Goal: Task Accomplishment & Management: Manage account settings

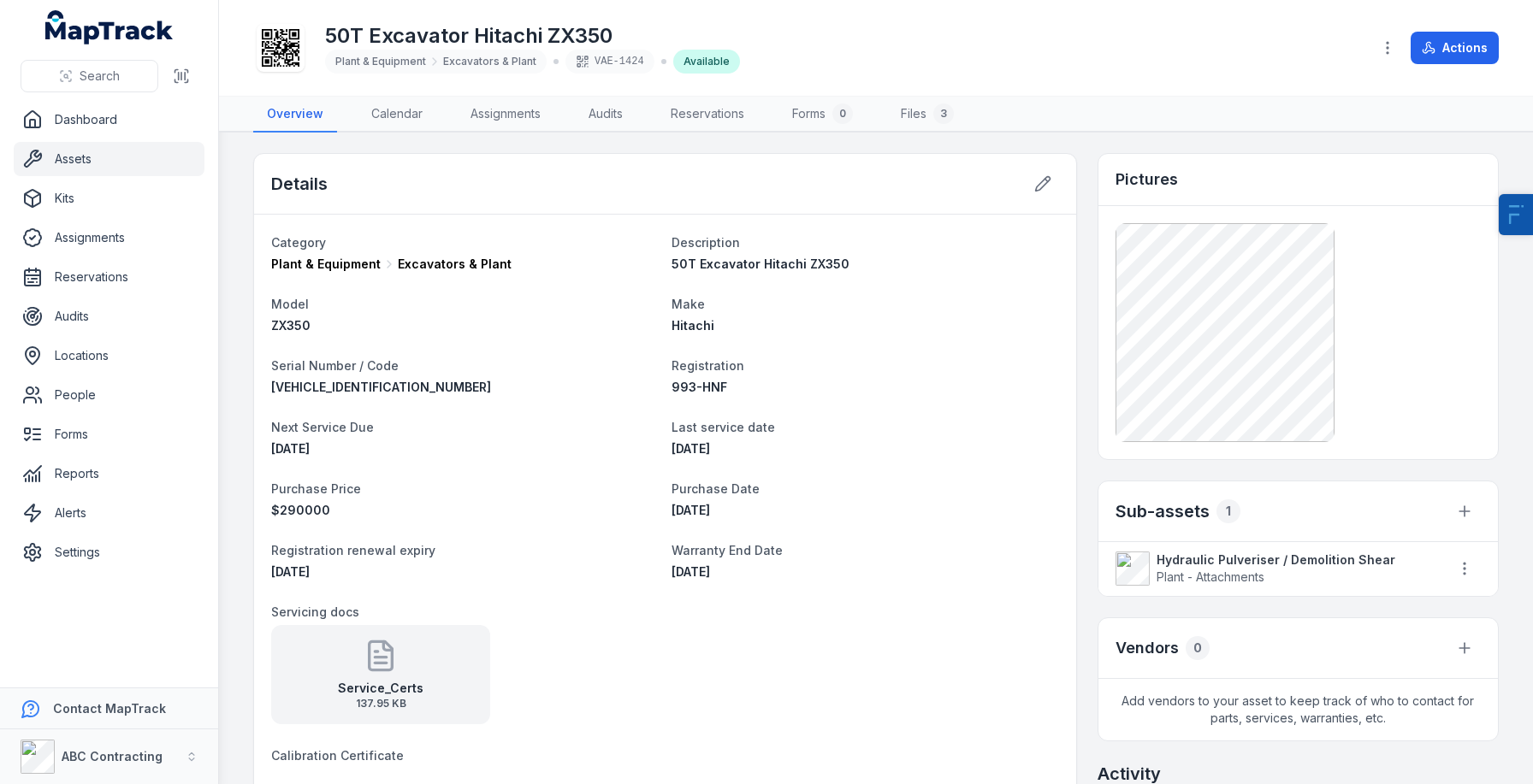
click at [768, 257] on span "50T Excavator Hitachi ZX350" at bounding box center [760, 263] width 178 height 14
copy span "50T Excavator Hitachi ZX350"
click at [1040, 179] on icon at bounding box center [1043, 184] width 17 height 17
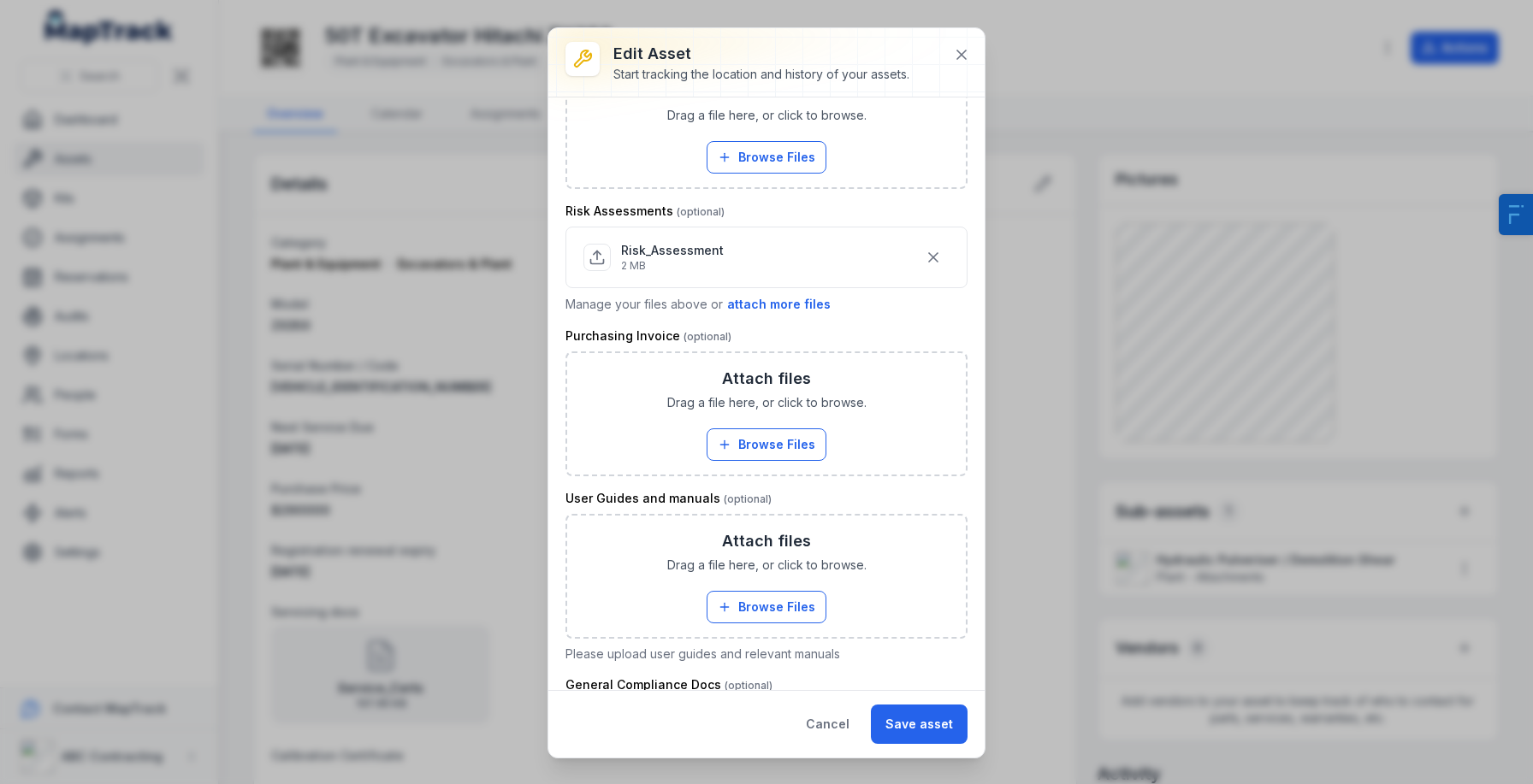
scroll to position [1156, 0]
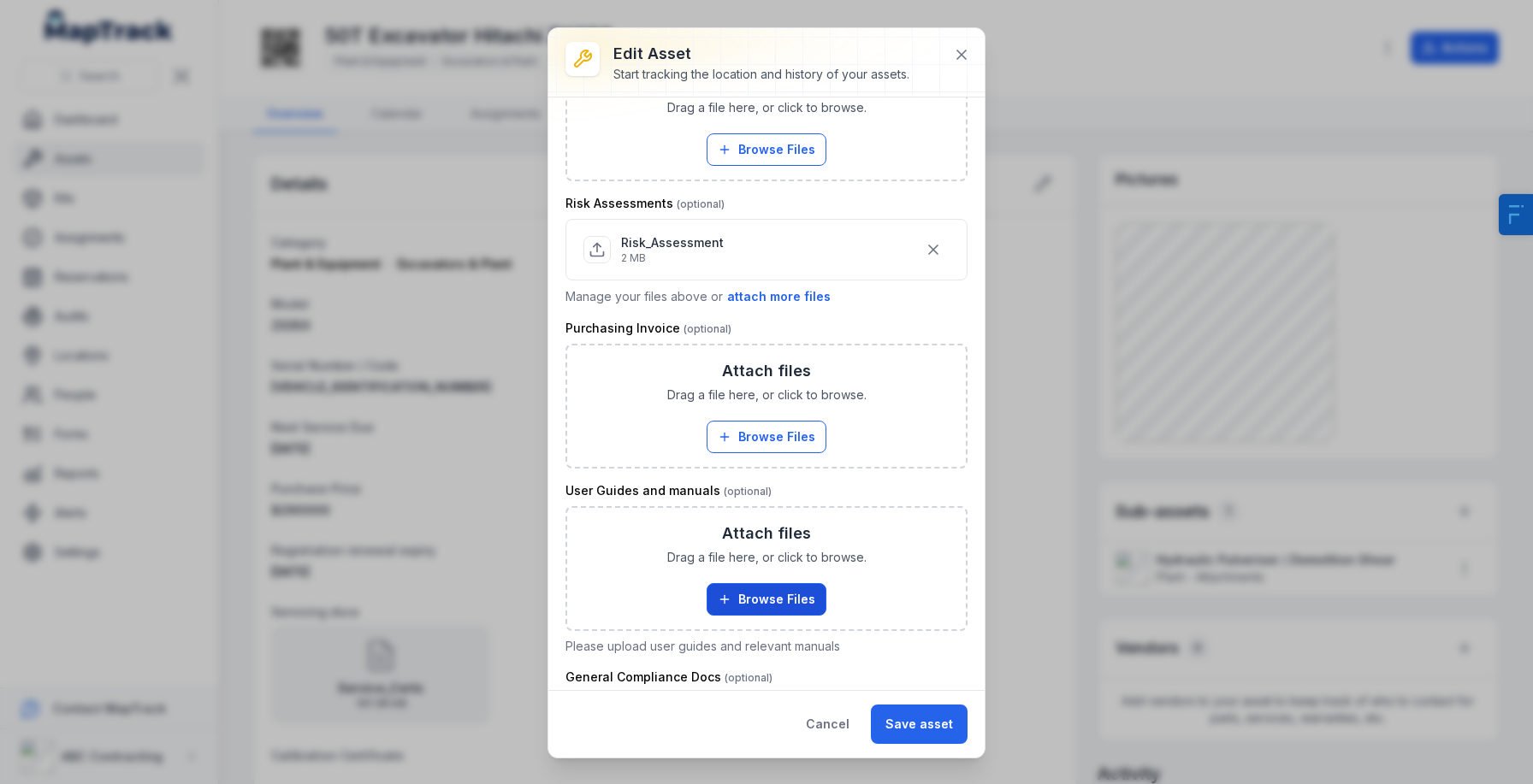
click at [753, 599] on button "Browse Files" at bounding box center [766, 599] width 119 height 33
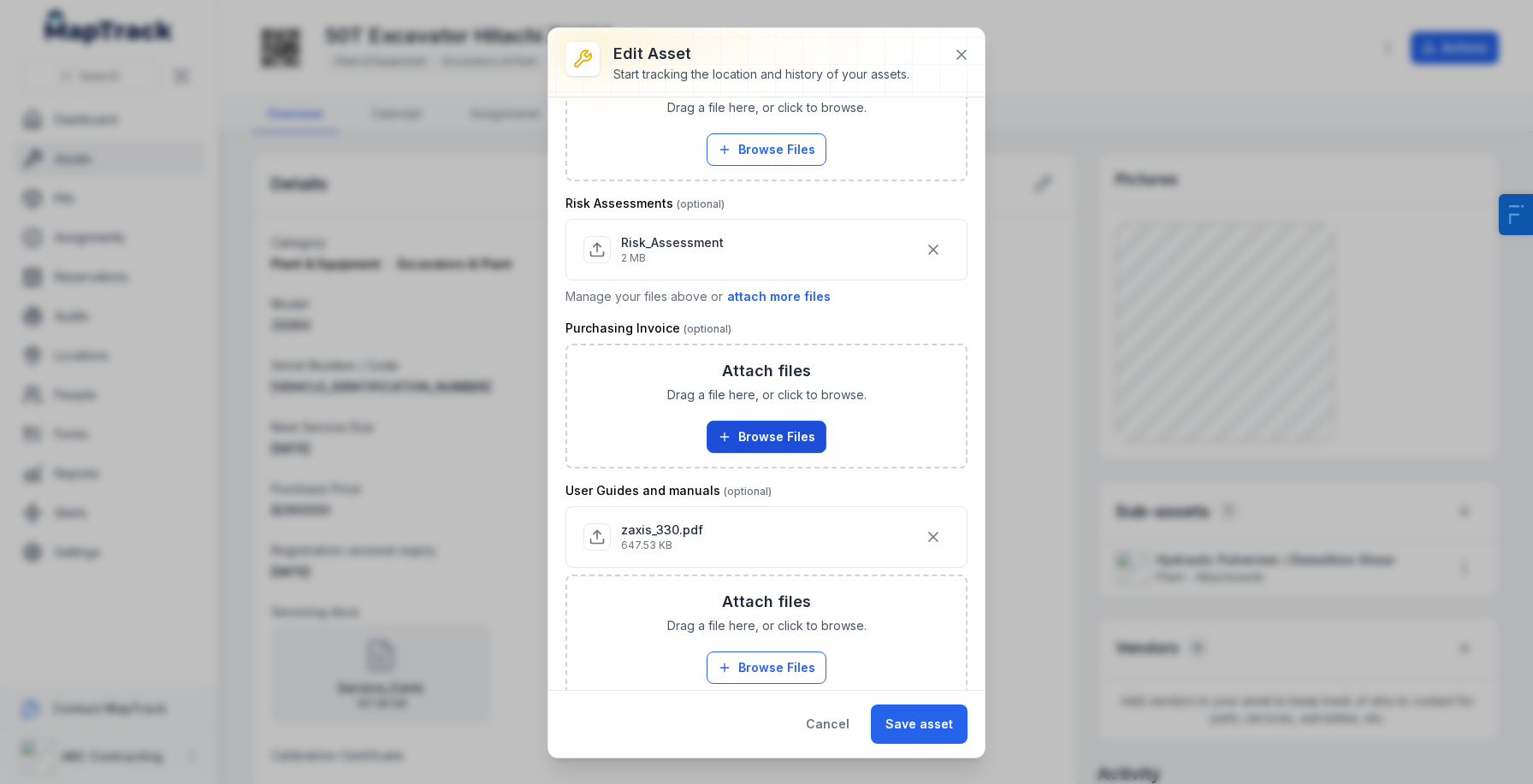
click at [731, 440] on icon "button" at bounding box center [725, 437] width 13 height 13
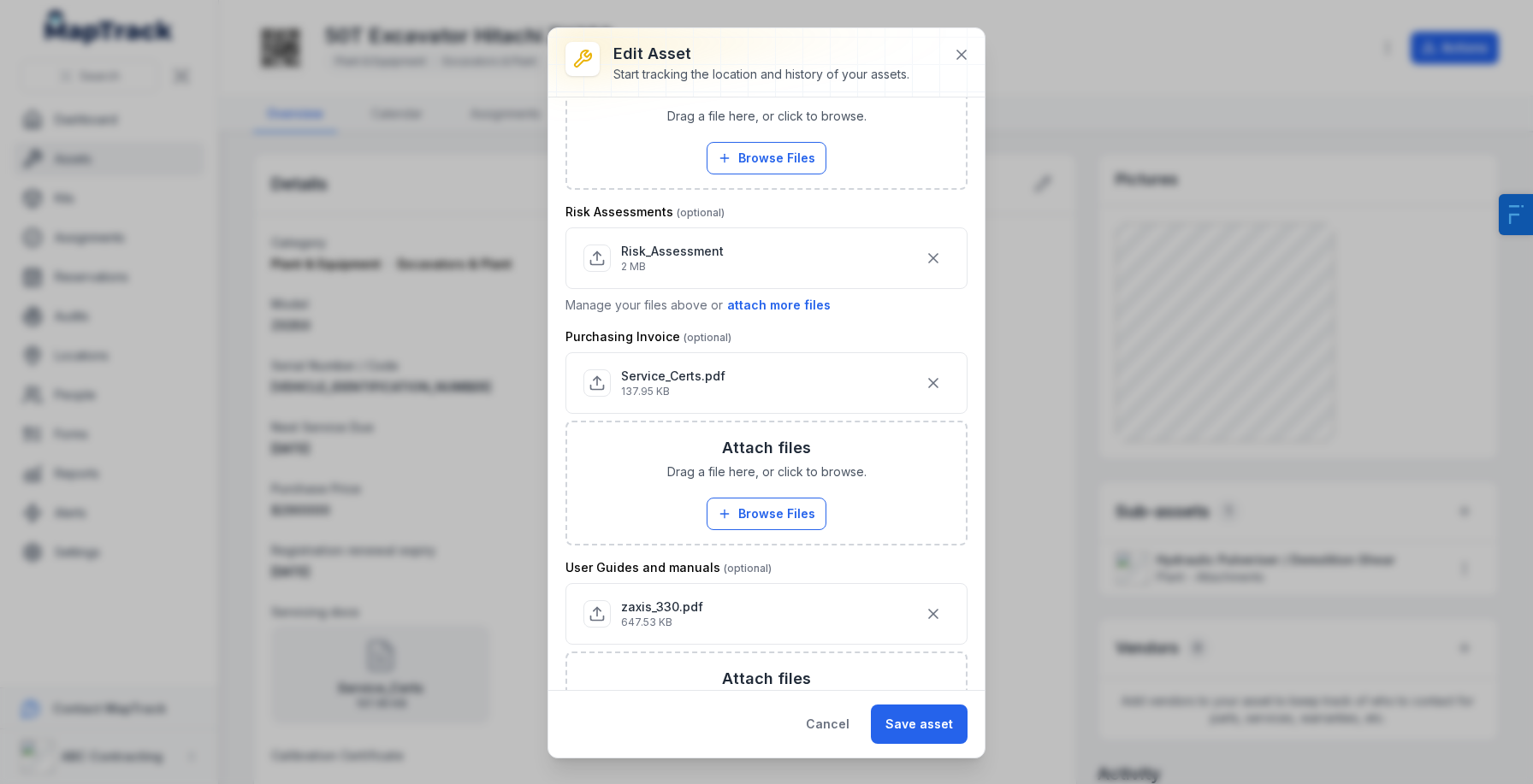
scroll to position [560, 0]
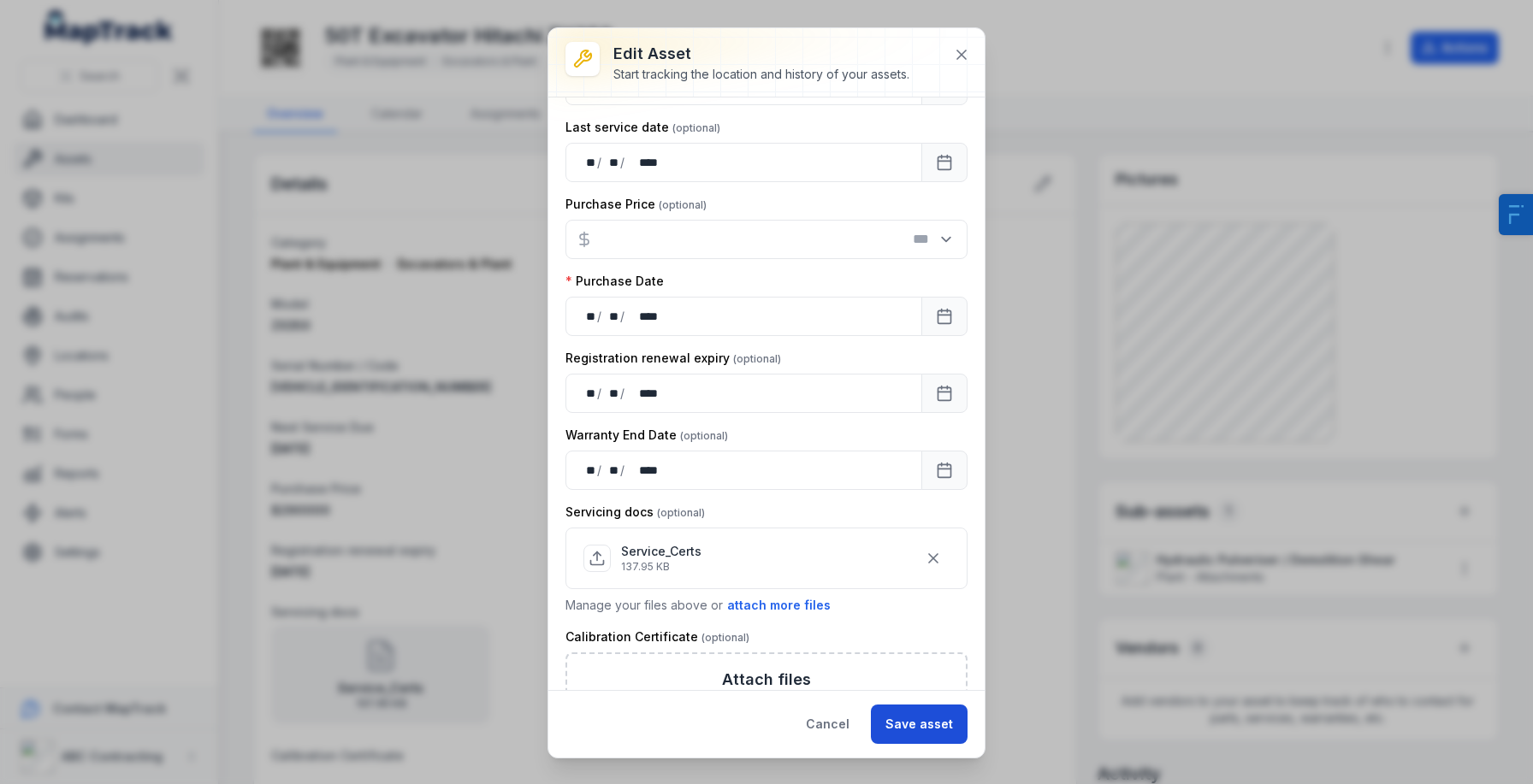
click at [919, 734] on button "Save asset" at bounding box center [919, 724] width 96 height 39
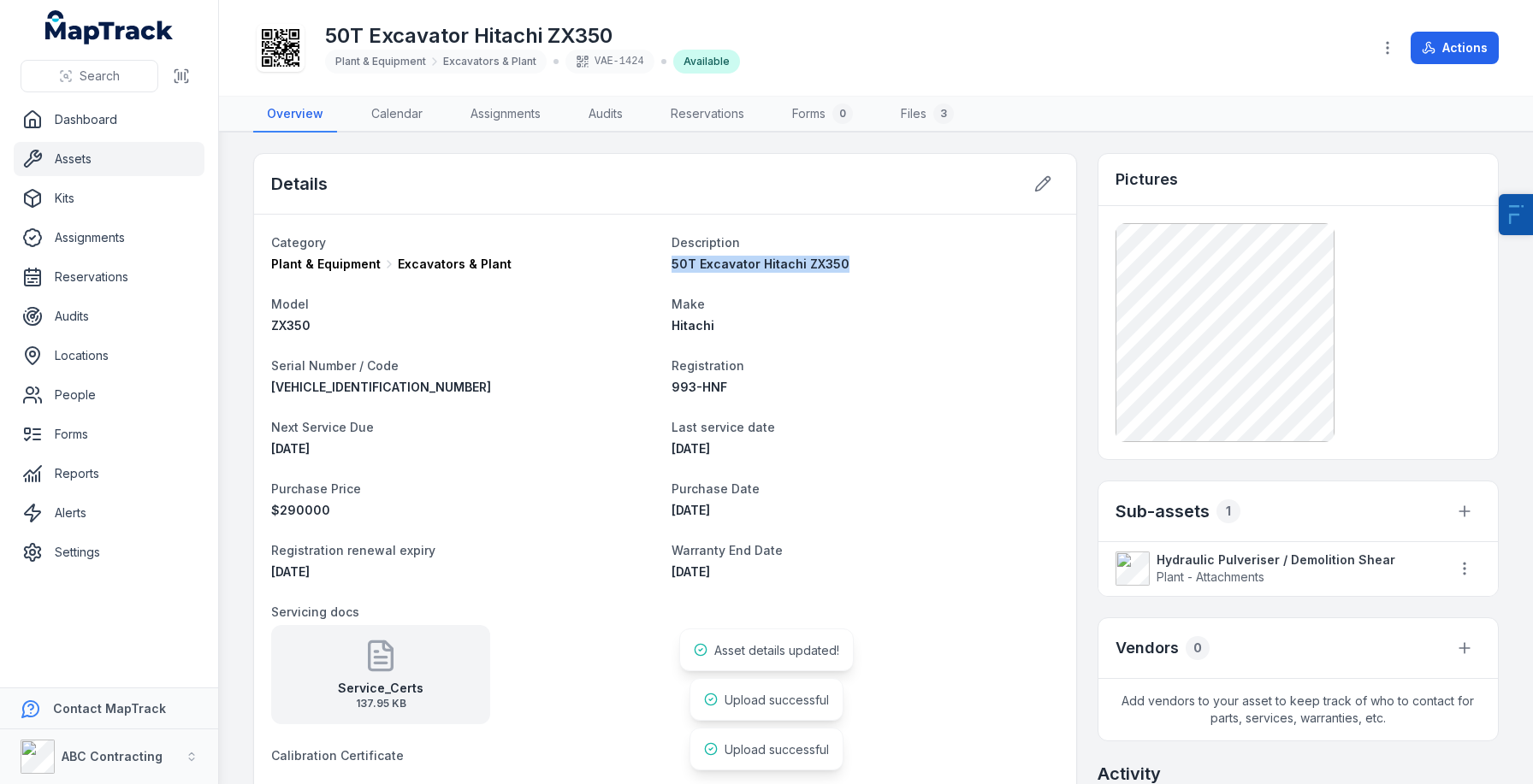
scroll to position [572, 0]
